Goal: Task Accomplishment & Management: Manage account settings

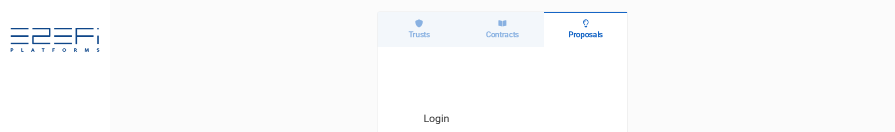
scroll to position [85, 0]
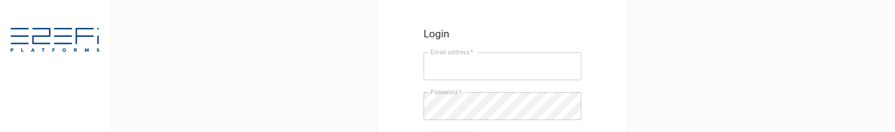
click at [440, 67] on input "Email address   *" at bounding box center [503, 66] width 158 height 28
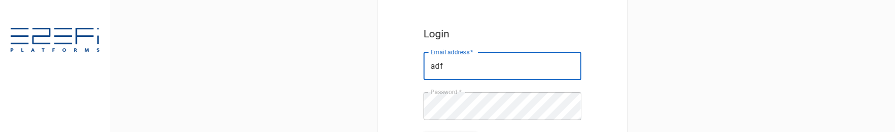
type input "adf"
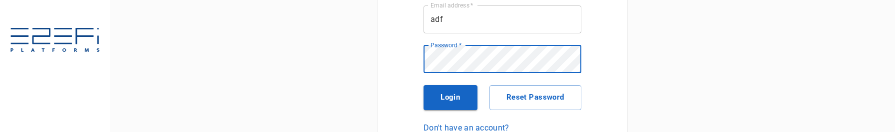
scroll to position [136, 0]
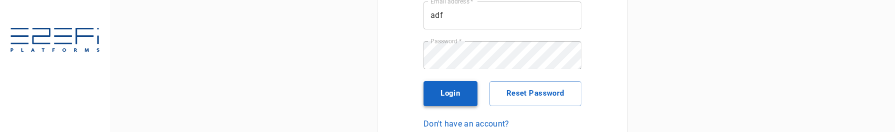
click at [457, 104] on button "Login" at bounding box center [451, 93] width 54 height 25
